Goal: Task Accomplishment & Management: Use online tool/utility

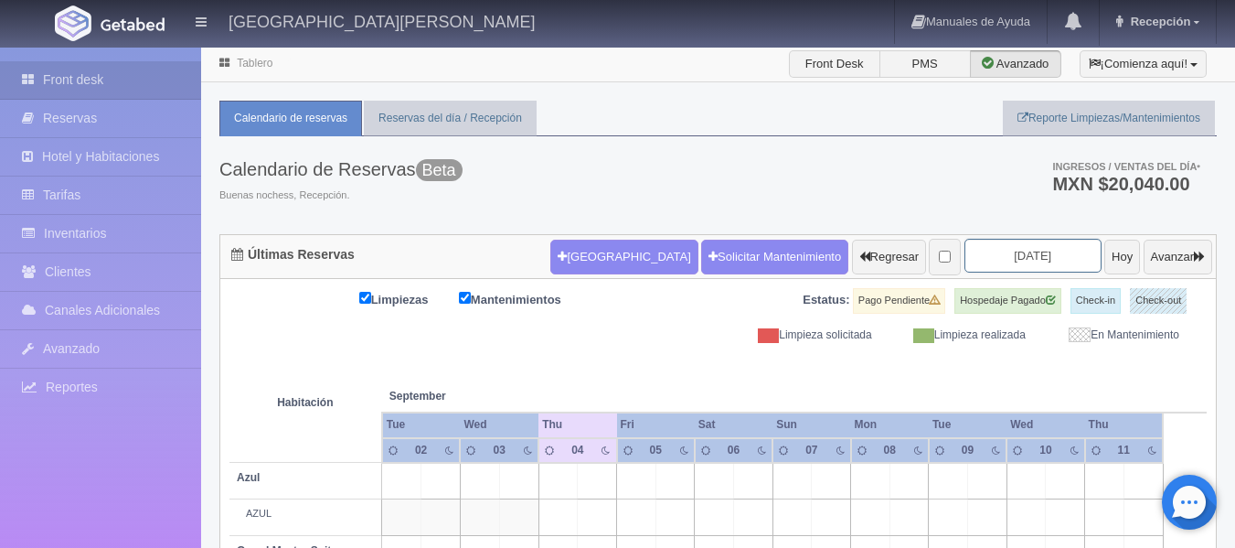
click at [1045, 260] on input "[DATE]" at bounding box center [1033, 256] width 137 height 34
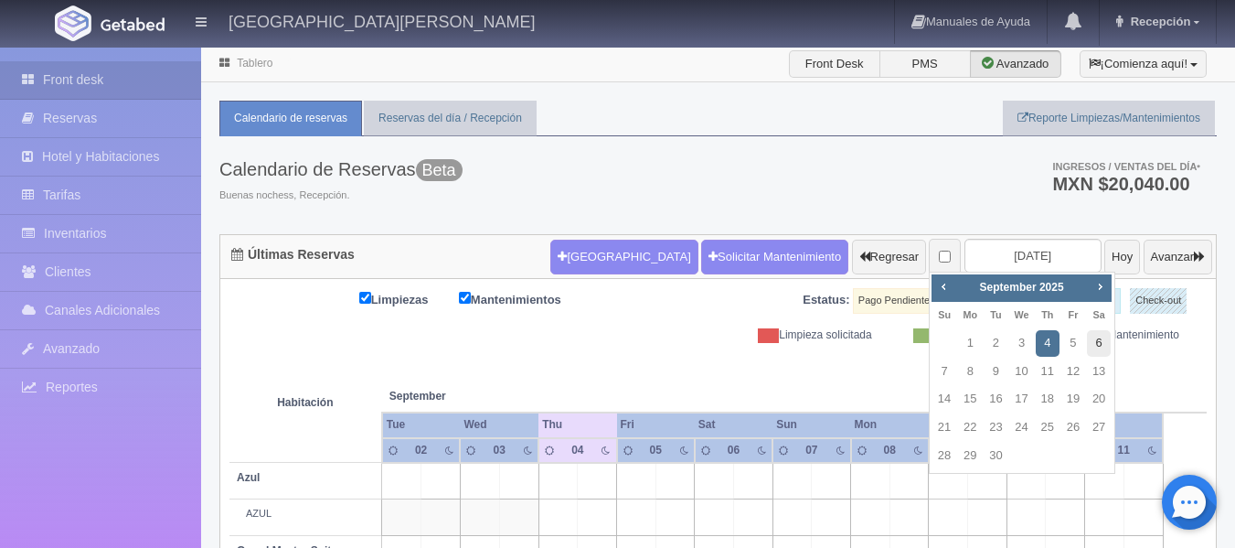
click at [1103, 345] on link "6" at bounding box center [1099, 343] width 24 height 27
type input "[DATE]"
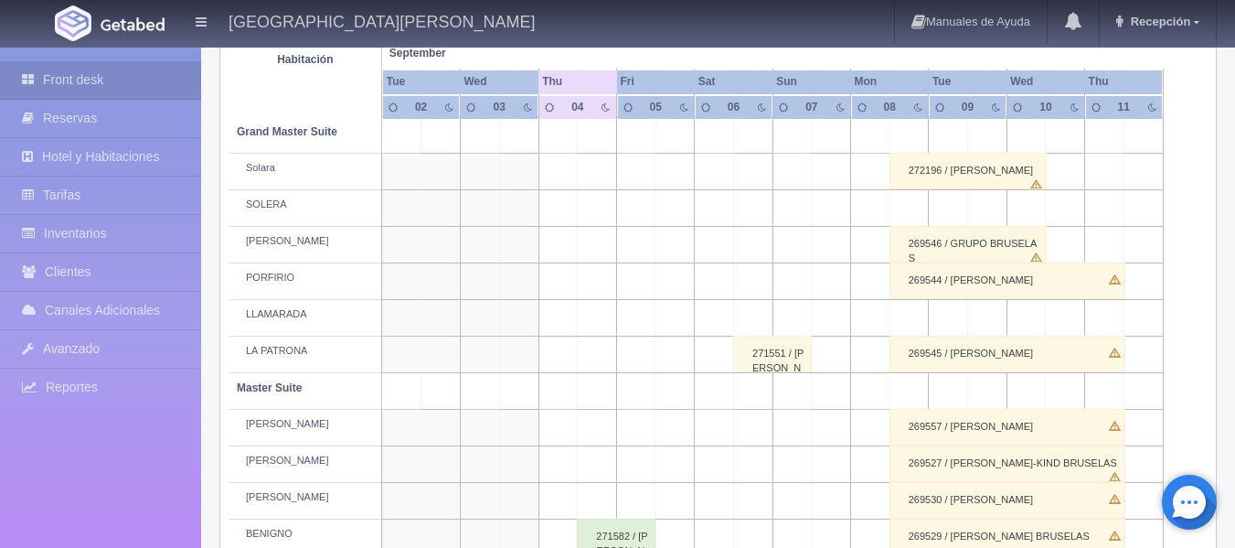
scroll to position [457, 0]
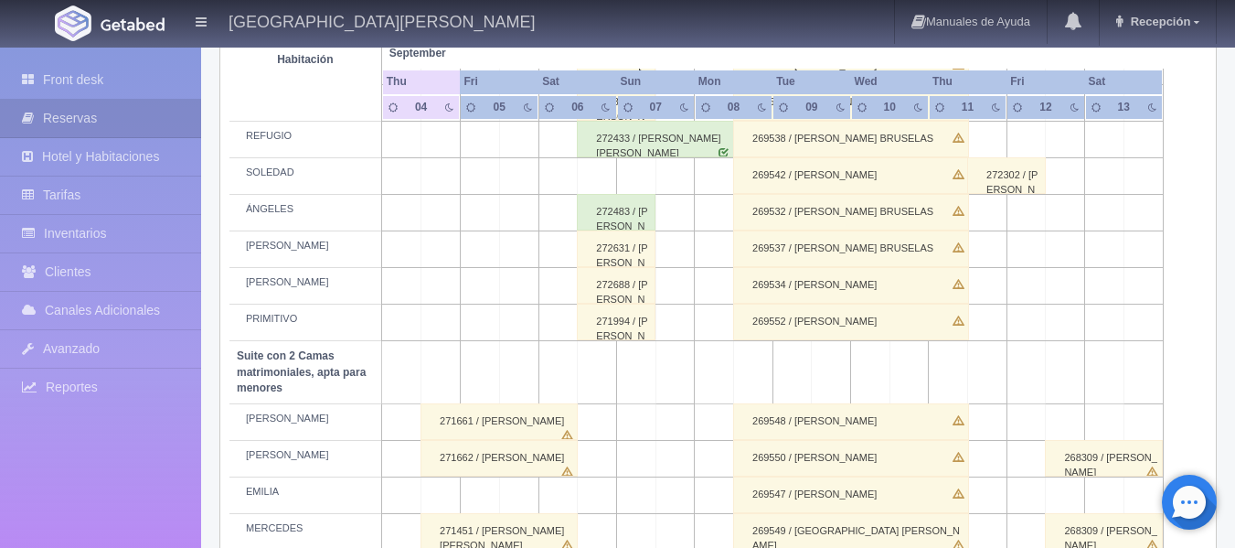
scroll to position [1189, 0]
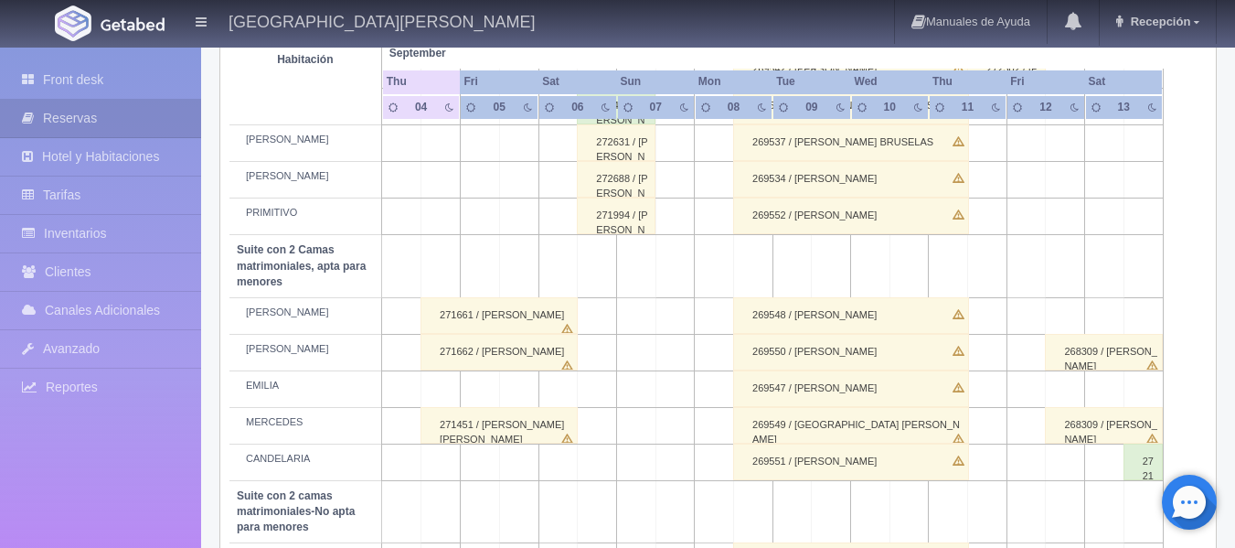
click at [603, 462] on td at bounding box center [597, 461] width 39 height 37
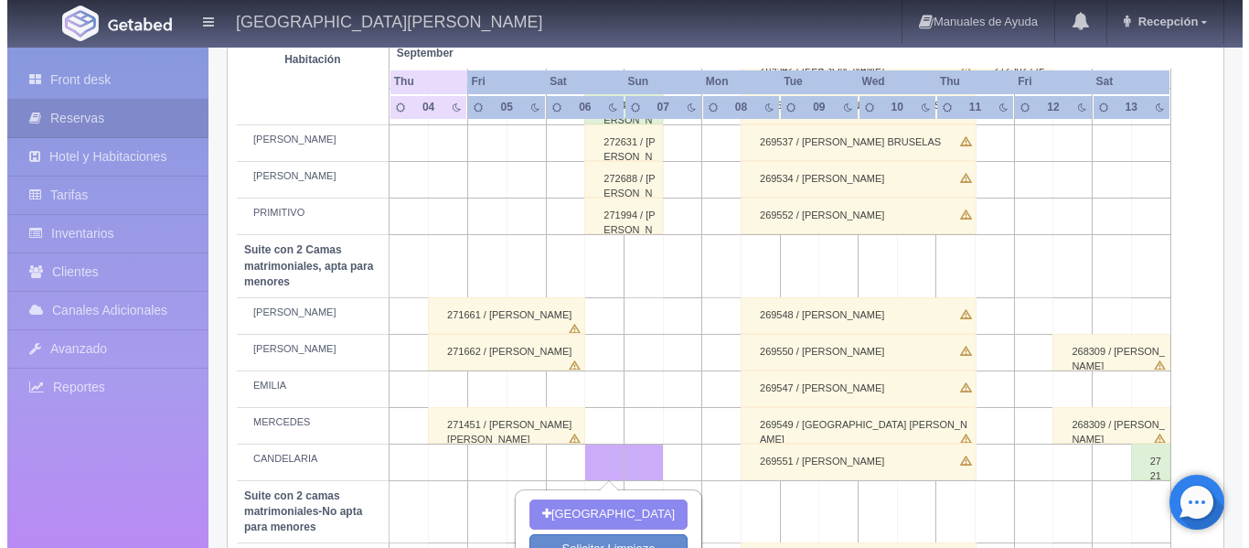
scroll to position [1280, 0]
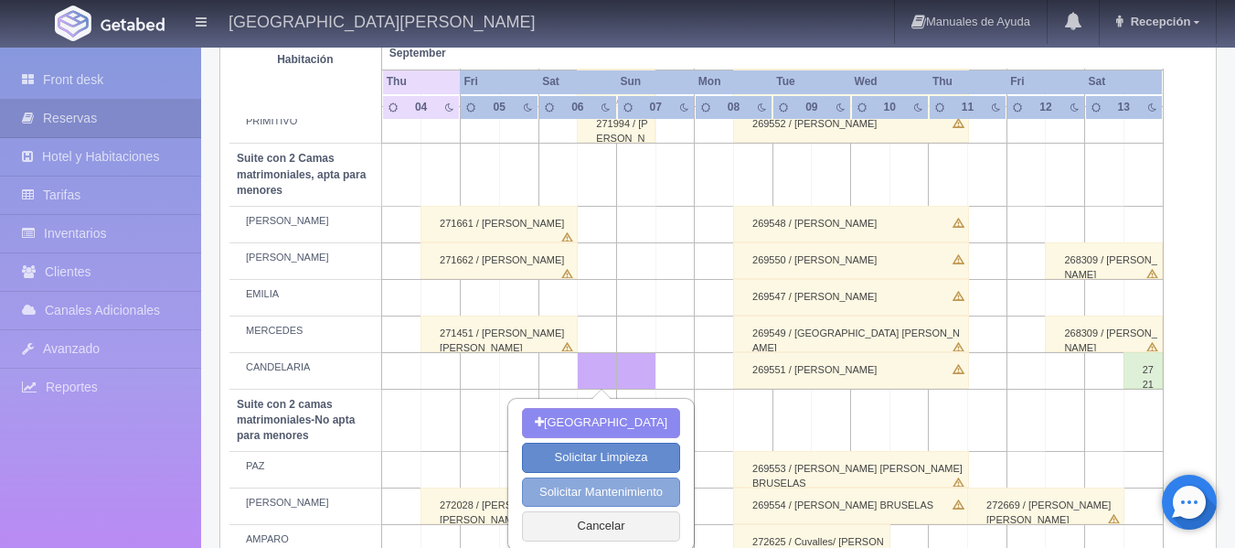
click at [649, 489] on button "Solicitar Mantenimiento" at bounding box center [601, 492] width 158 height 30
select select "Mantenimiento"
type input "06-09-2025"
type input "07-09-2025"
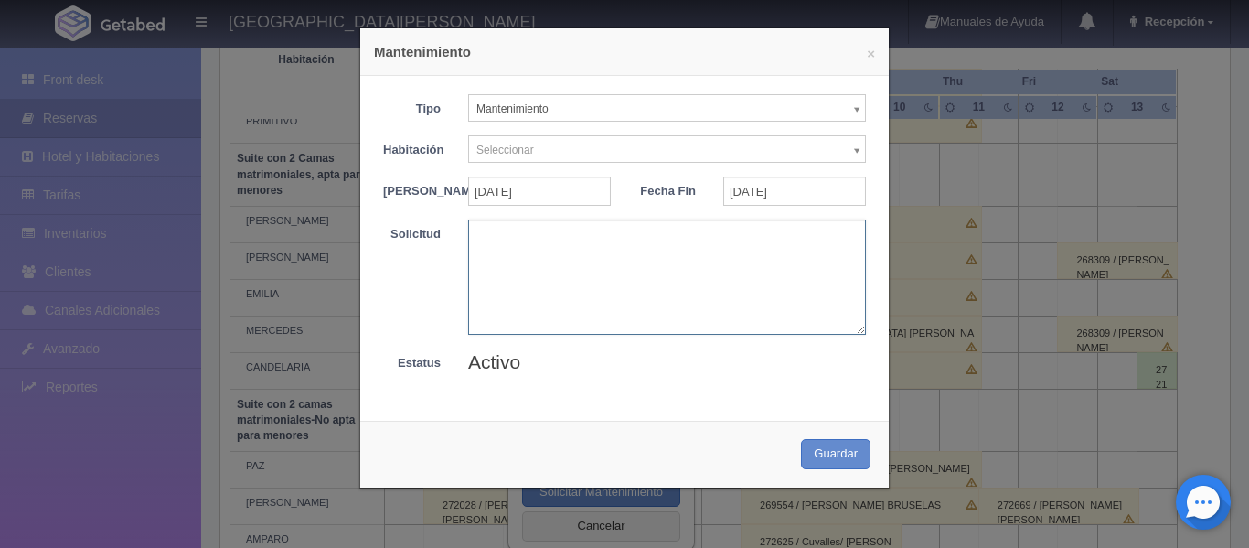
click at [535, 240] on textarea at bounding box center [667, 276] width 398 height 114
type textarea "d"
type textarea "David Castillon"
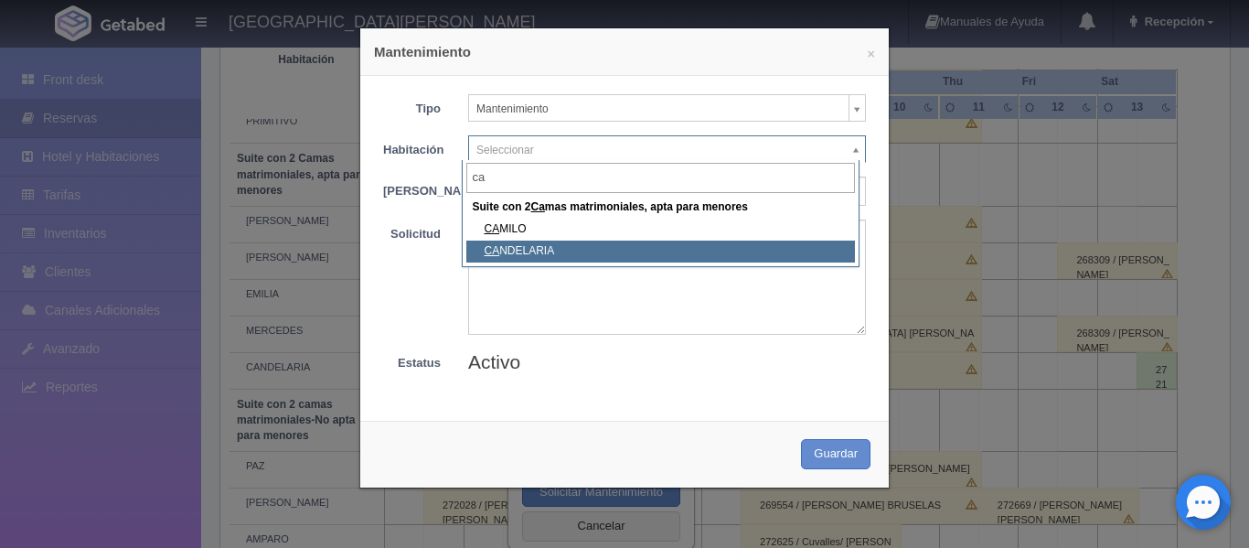
type input "ca"
select select "1983_CANDELARIA"
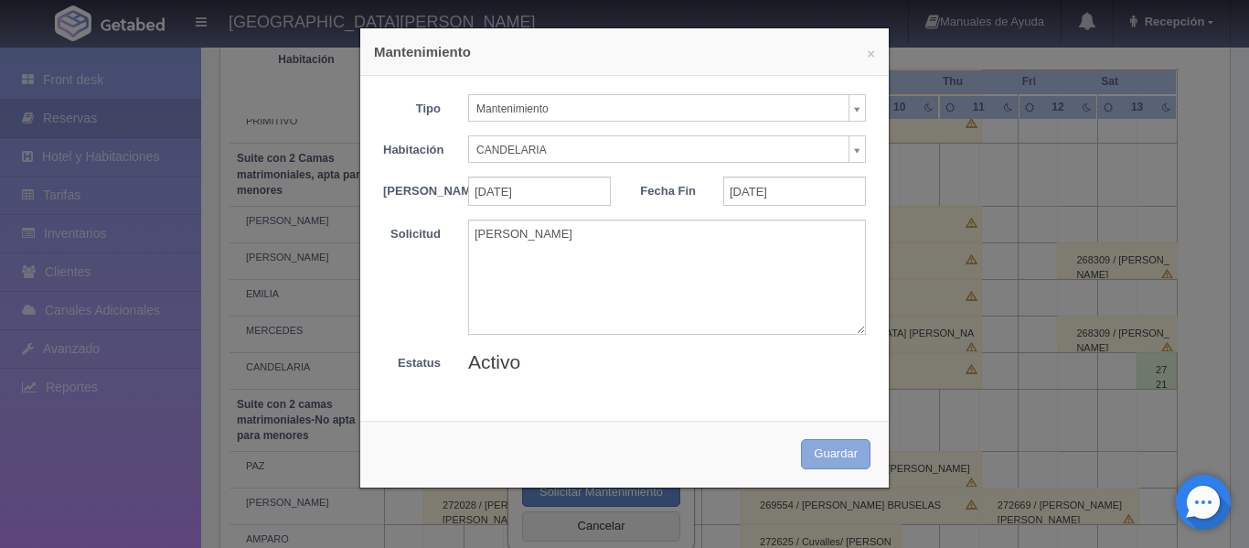
click at [844, 460] on button "Guardar" at bounding box center [835, 454] width 69 height 30
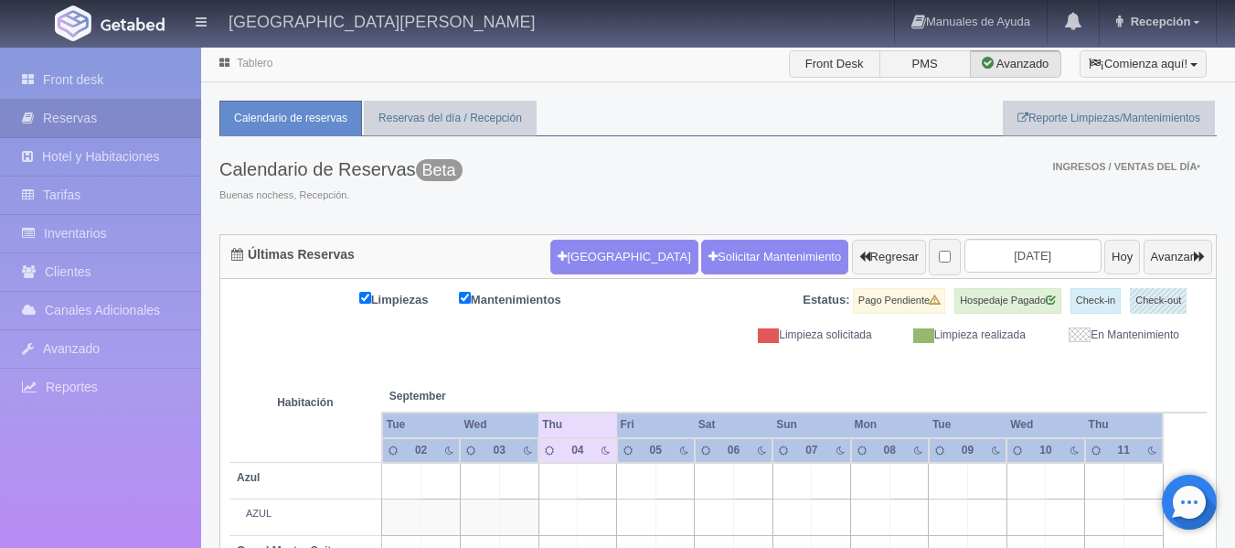
scroll to position [136, 0]
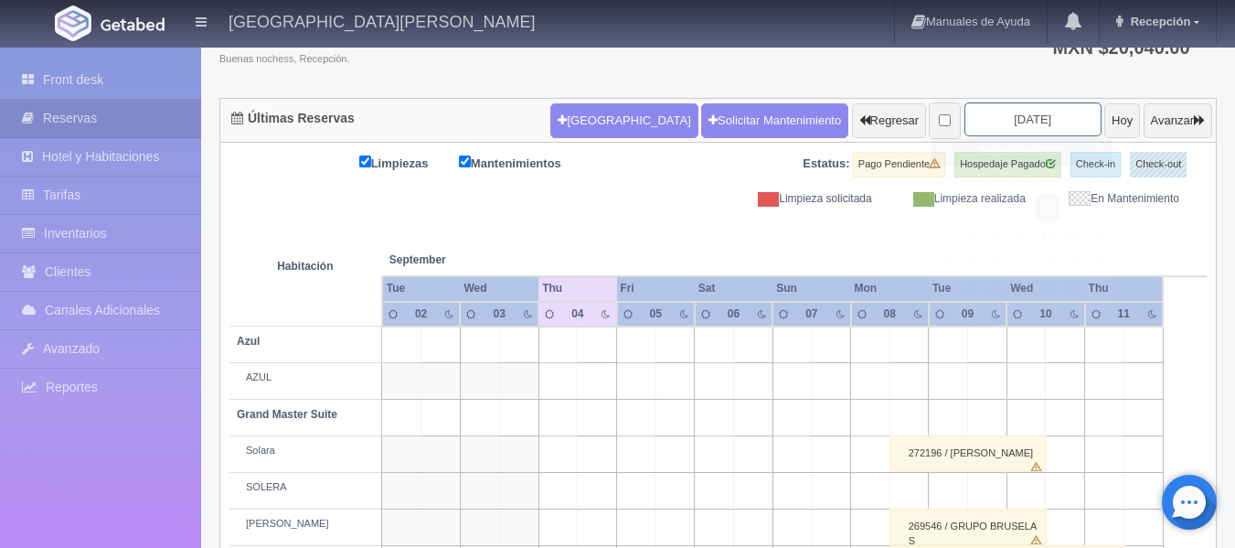
click at [1037, 113] on input "[DATE]" at bounding box center [1033, 119] width 137 height 34
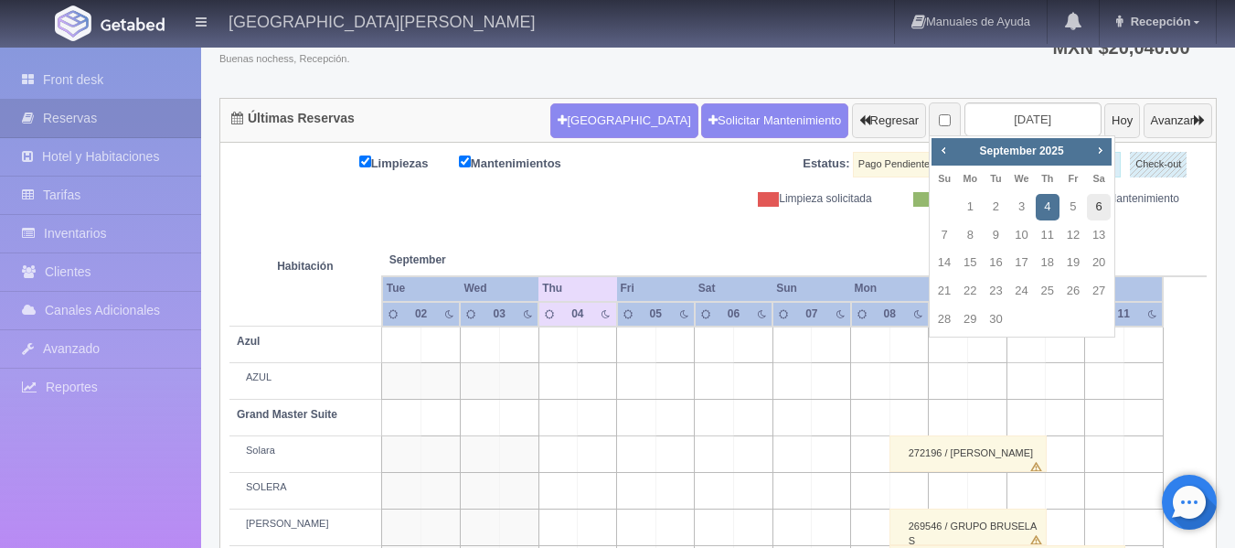
click at [1097, 204] on link "6" at bounding box center [1099, 207] width 24 height 27
type input "[DATE]"
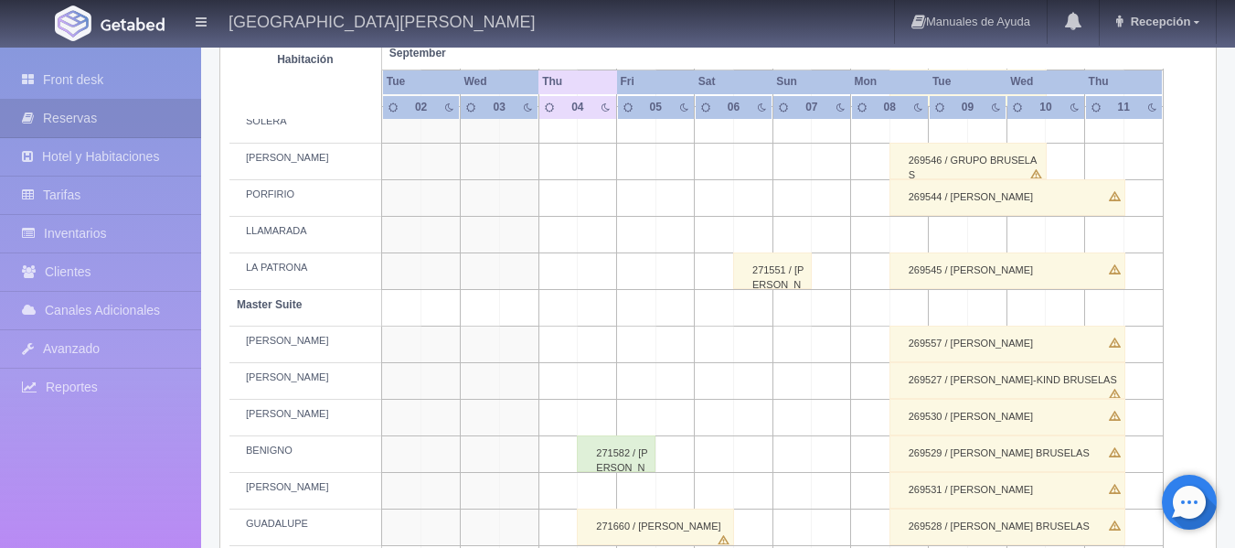
scroll to position [573, 0]
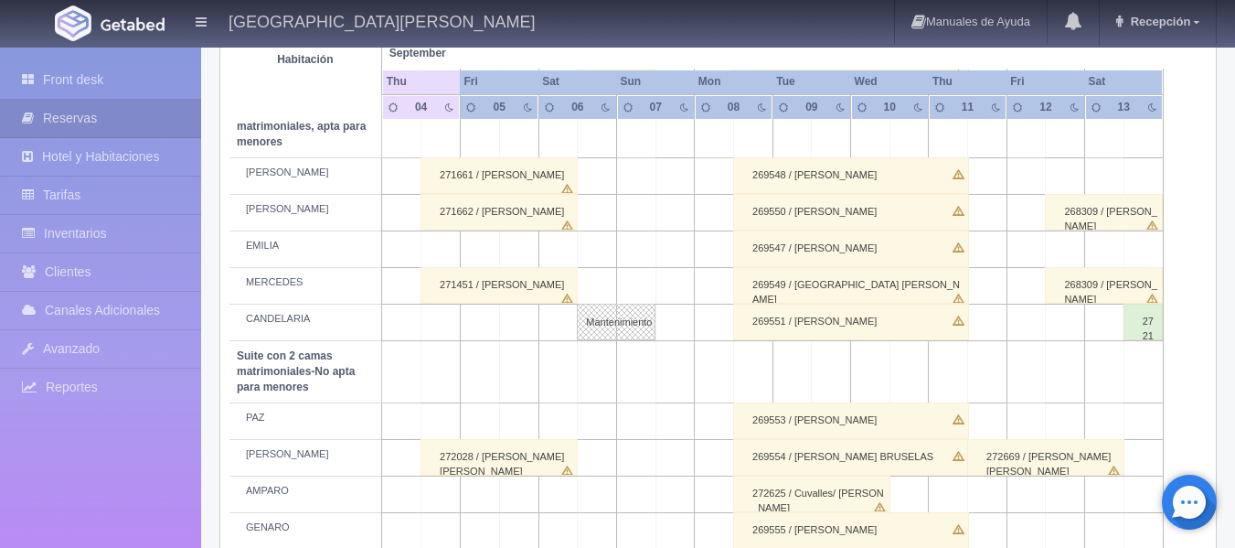
scroll to position [1296, 0]
